Goal: Information Seeking & Learning: Obtain resource

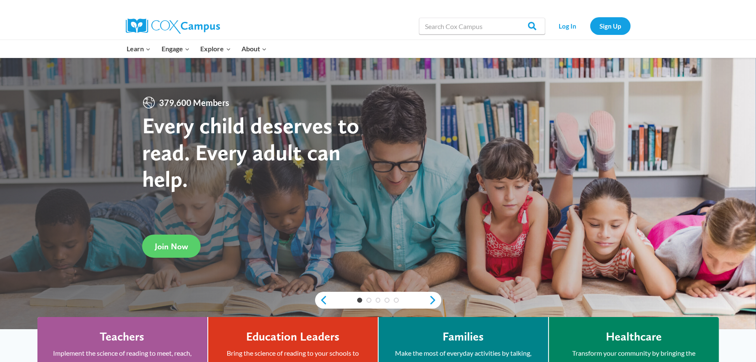
click at [450, 46] on div "Learn Expand PK-5 Structured Literacy Program En español Early Care and Learnin…" at bounding box center [288, 49] width 332 height 18
click at [462, 19] on input "Search in [URL][DOMAIN_NAME]" at bounding box center [482, 26] width 126 height 17
click at [562, 24] on link "Log In" at bounding box center [568, 25] width 37 height 17
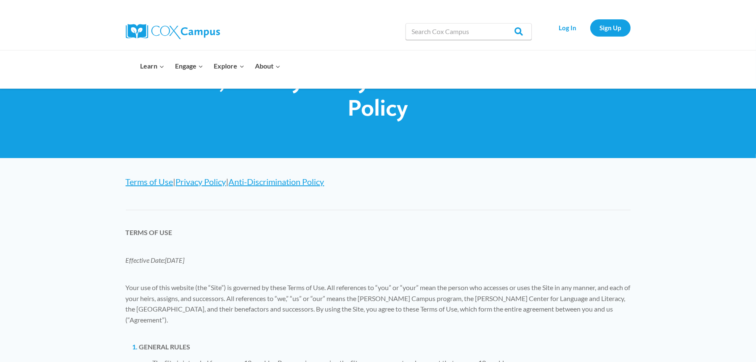
scroll to position [42, 0]
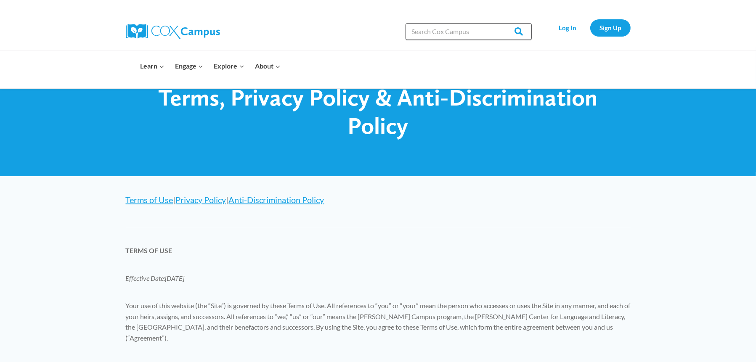
drag, startPoint x: 450, startPoint y: 35, endPoint x: 455, endPoint y: 35, distance: 4.6
click at [451, 35] on input "Search in [URL][DOMAIN_NAME]" at bounding box center [469, 31] width 126 height 17
type input "posters"
click at [499, 23] on input "Search" at bounding box center [515, 31] width 33 height 17
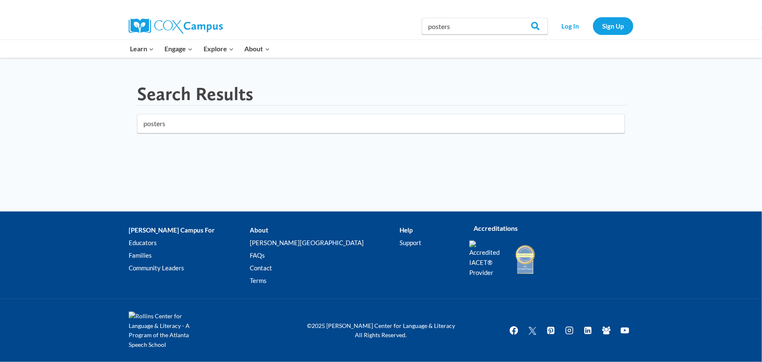
click at [449, 169] on div "Search Results posters" at bounding box center [381, 135] width 762 height 154
click at [141, 123] on input "posters" at bounding box center [381, 123] width 488 height 19
type input "language posters"
click button "submit" at bounding box center [0, 0] width 0 height 0
click at [188, 327] on img at bounding box center [167, 331] width 76 height 38
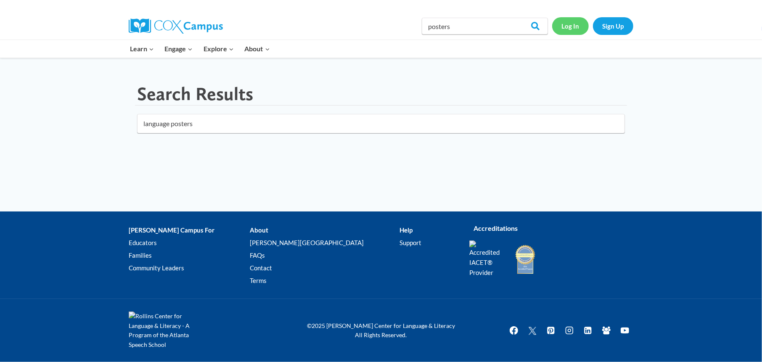
click at [576, 26] on link "Log In" at bounding box center [570, 25] width 37 height 17
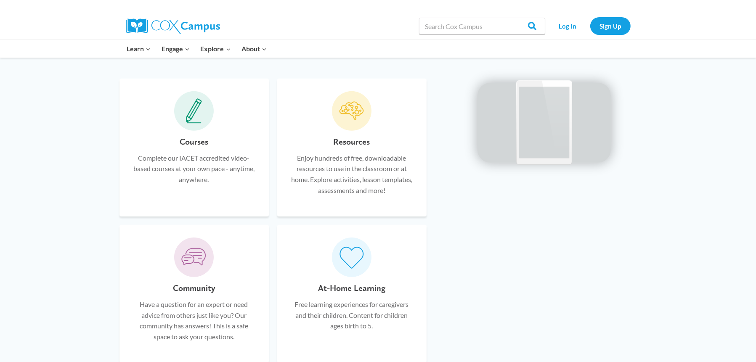
scroll to position [505, 0]
click at [352, 142] on h6 "Resources" at bounding box center [352, 140] width 37 height 13
click at [380, 138] on div "Resources Enjoy hundreds of free, downloadable resources to use in the classroo…" at bounding box center [352, 168] width 124 height 69
click at [361, 111] on icon at bounding box center [351, 110] width 25 height 25
click at [390, 133] on div "Resources Enjoy hundreds of free, downloadable resources to use in the classroo…" at bounding box center [351, 147] width 149 height 138
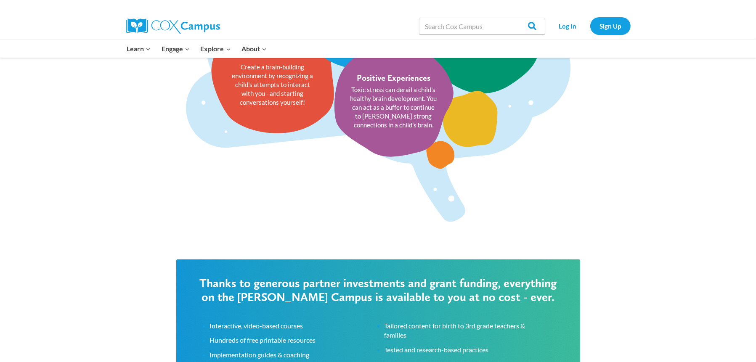
scroll to position [1304, 0]
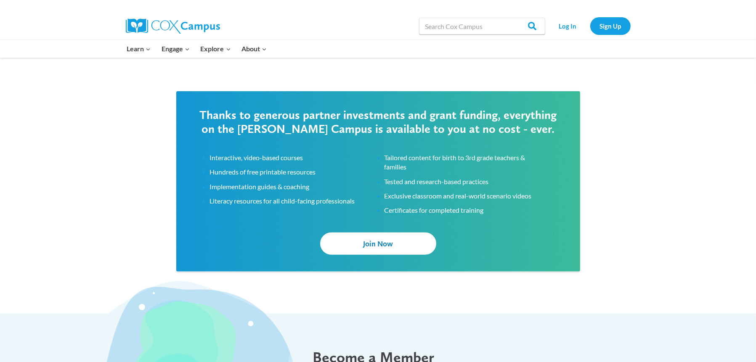
click at [368, 243] on span "Join Now" at bounding box center [378, 243] width 30 height 9
click at [454, 25] on input "Search in [URL][DOMAIN_NAME]" at bounding box center [482, 26] width 126 height 17
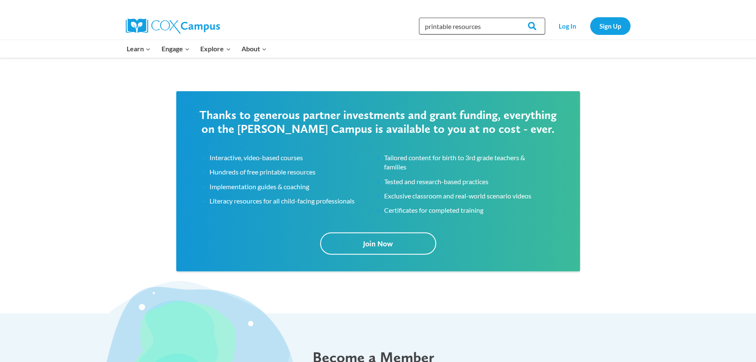
type input "printable resources"
click at [513, 18] on input "Search" at bounding box center [529, 26] width 33 height 17
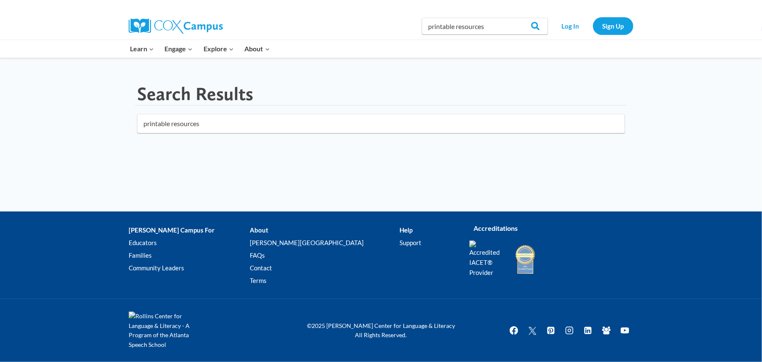
click at [429, 159] on div "Search Results printable resources" at bounding box center [381, 112] width 530 height 109
click at [347, 125] on input "printable resources" at bounding box center [381, 123] width 488 height 19
click button "submit" at bounding box center [0, 0] width 0 height 0
drag, startPoint x: 456, startPoint y: 26, endPoint x: 423, endPoint y: 31, distance: 33.3
click at [423, 31] on input "printable resources" at bounding box center [485, 26] width 126 height 17
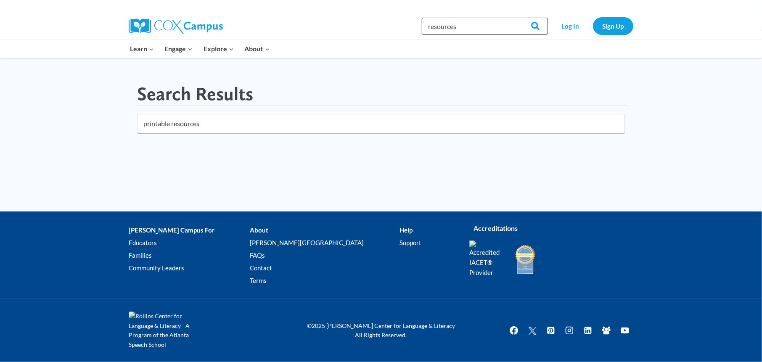
type input "resources"
click at [515, 18] on input "Search" at bounding box center [531, 26] width 33 height 17
click at [276, 240] on link "[PERSON_NAME][GEOGRAPHIC_DATA]" at bounding box center [324, 243] width 149 height 13
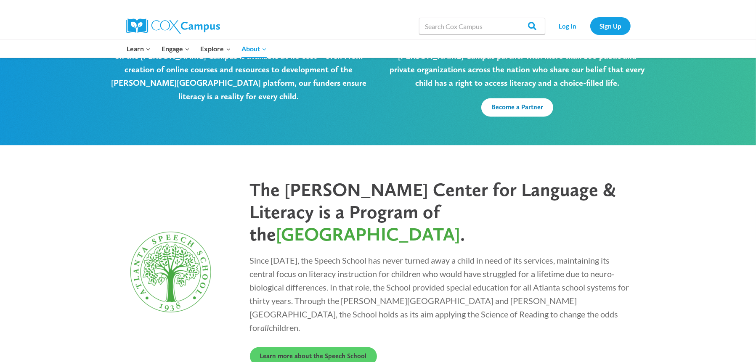
scroll to position [2232, 0]
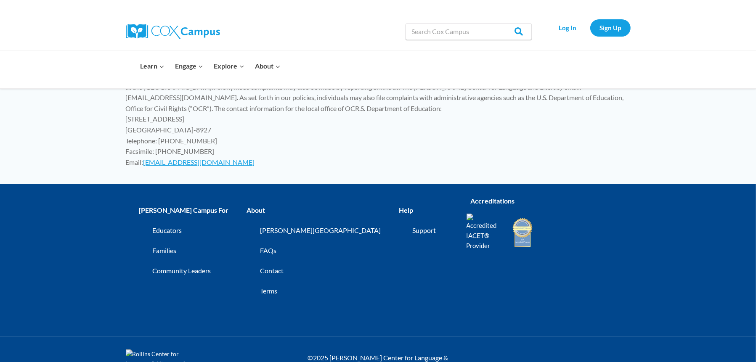
scroll to position [4557, 0]
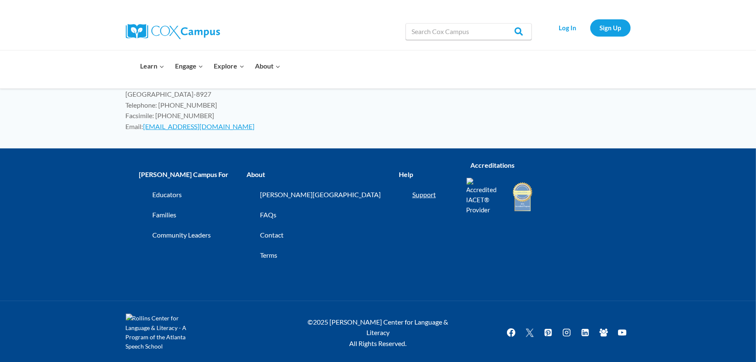
click at [412, 189] on link "Support" at bounding box center [433, 194] width 42 height 13
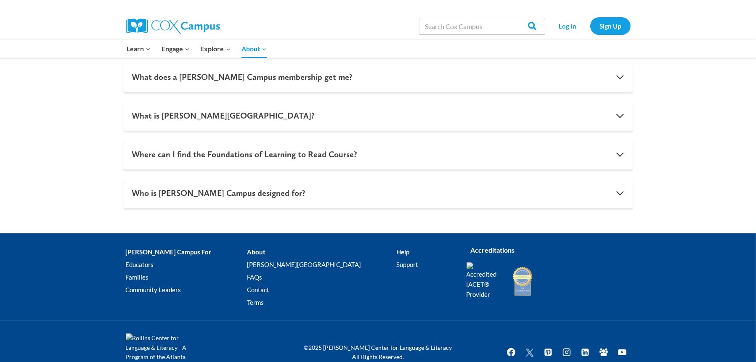
scroll to position [876, 0]
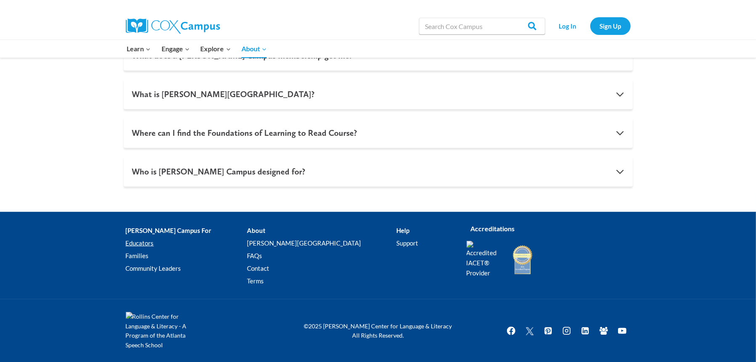
click at [141, 242] on link "Educators" at bounding box center [186, 243] width 121 height 13
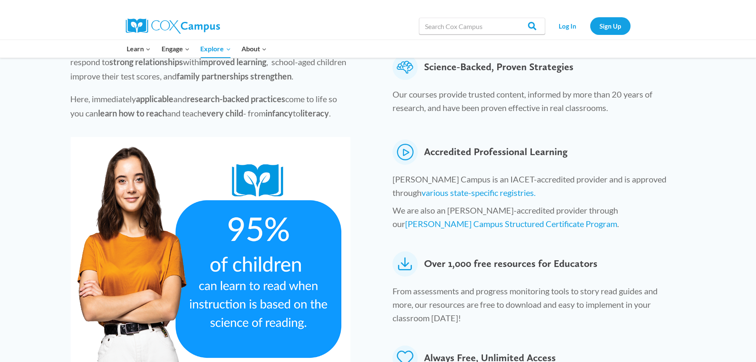
scroll to position [337, 0]
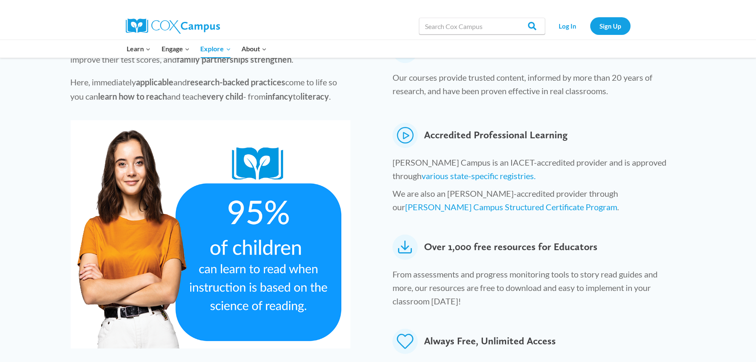
click at [405, 235] on icon at bounding box center [405, 247] width 25 height 25
click at [447, 235] on span "Over 1,000 free resources for Educators" at bounding box center [510, 247] width 173 height 25
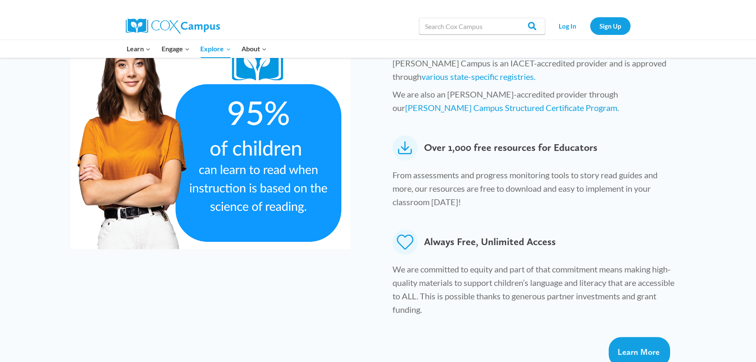
scroll to position [505, 0]
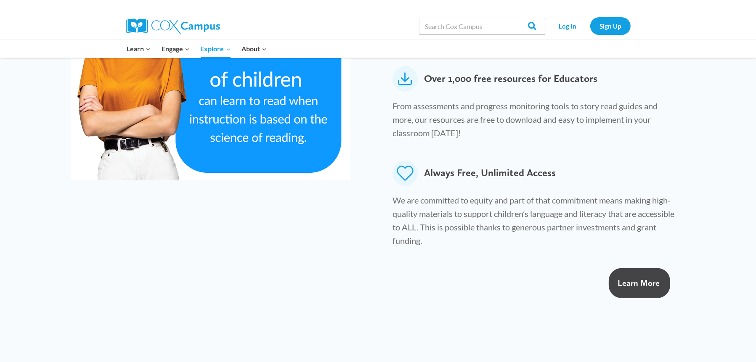
click at [659, 278] on span "Learn More" at bounding box center [639, 283] width 42 height 10
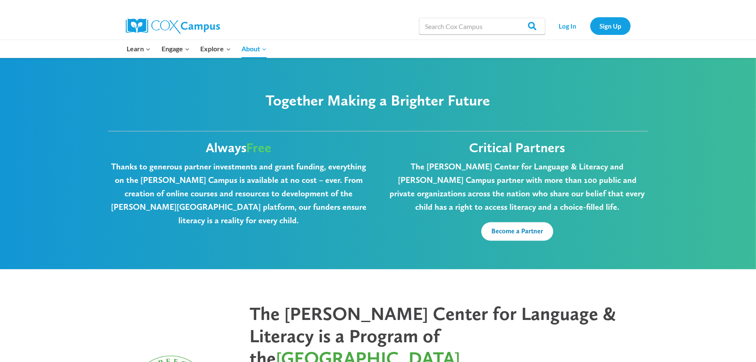
scroll to position [2188, 0]
